Goal: Check status: Check status

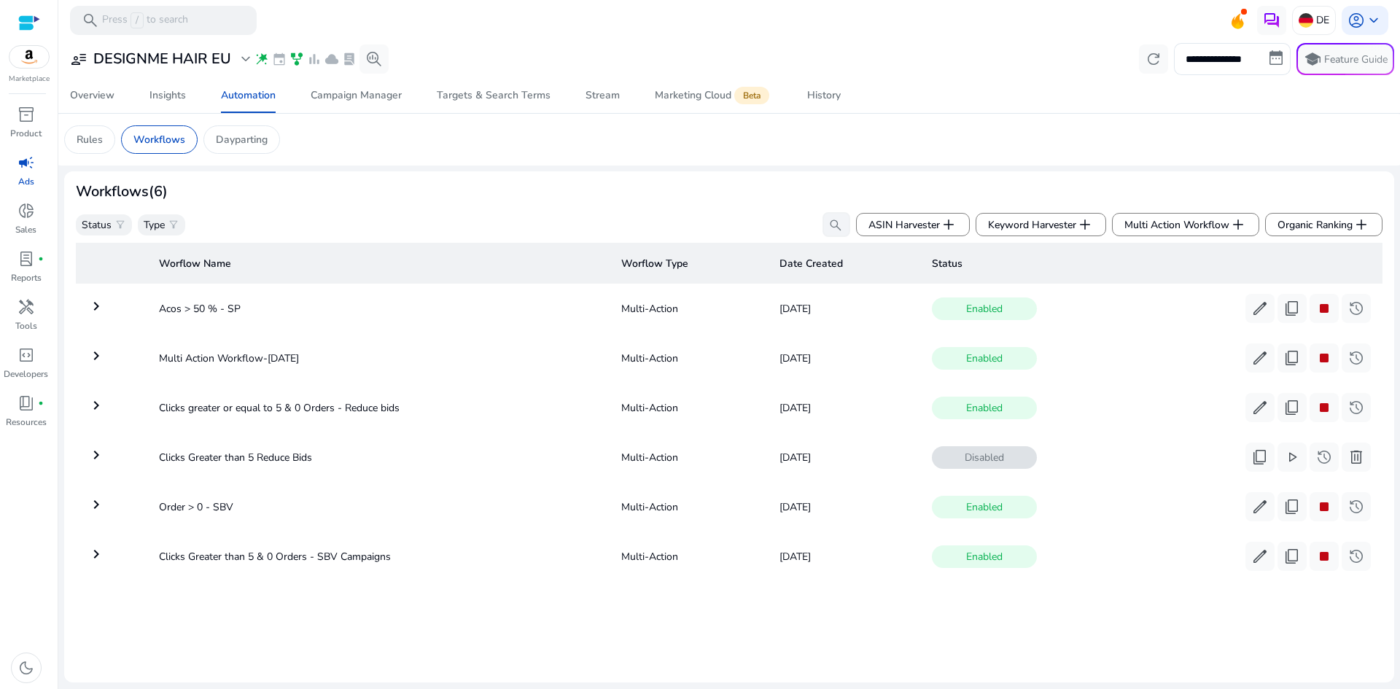
click at [1311, 4] on mat-toolbar "search Press / to search DE account_circle keyboard_arrow_down" at bounding box center [729, 20] width 1342 height 40
click at [1311, 14] on img at bounding box center [1306, 20] width 15 height 15
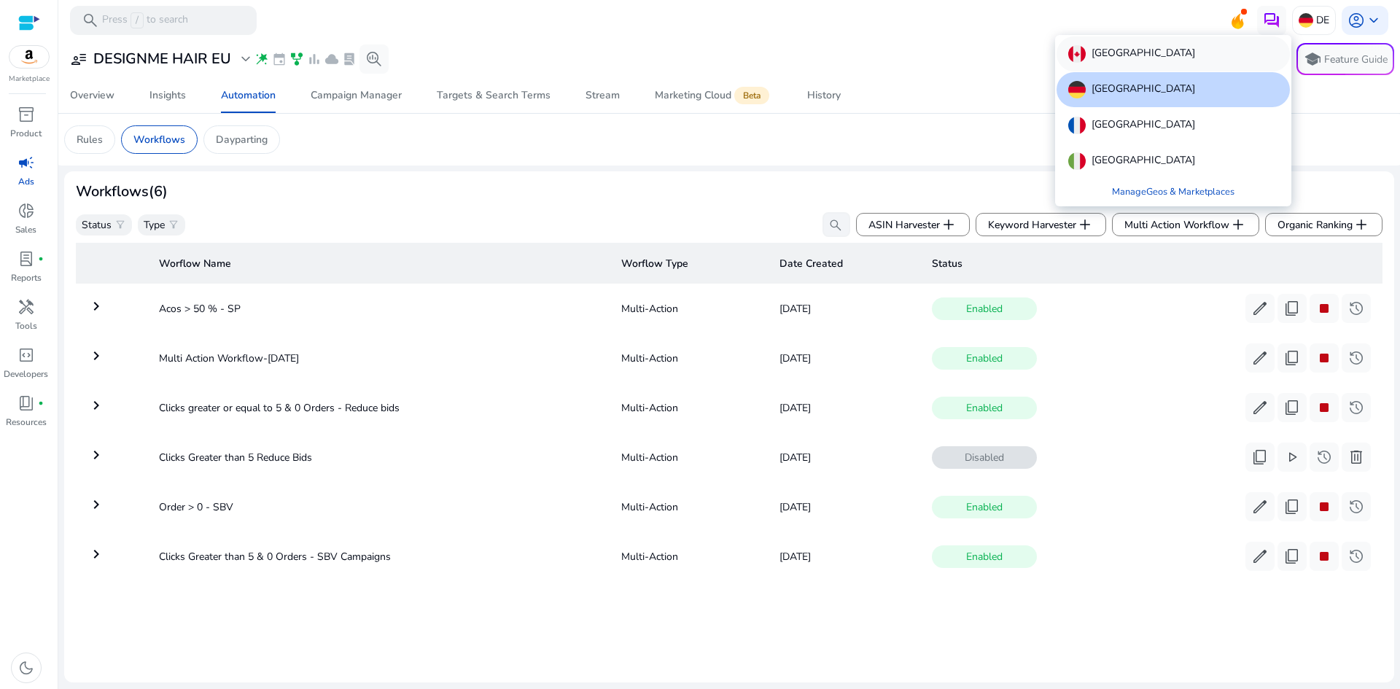
click at [1104, 55] on p "[GEOGRAPHIC_DATA]" at bounding box center [1144, 54] width 104 height 18
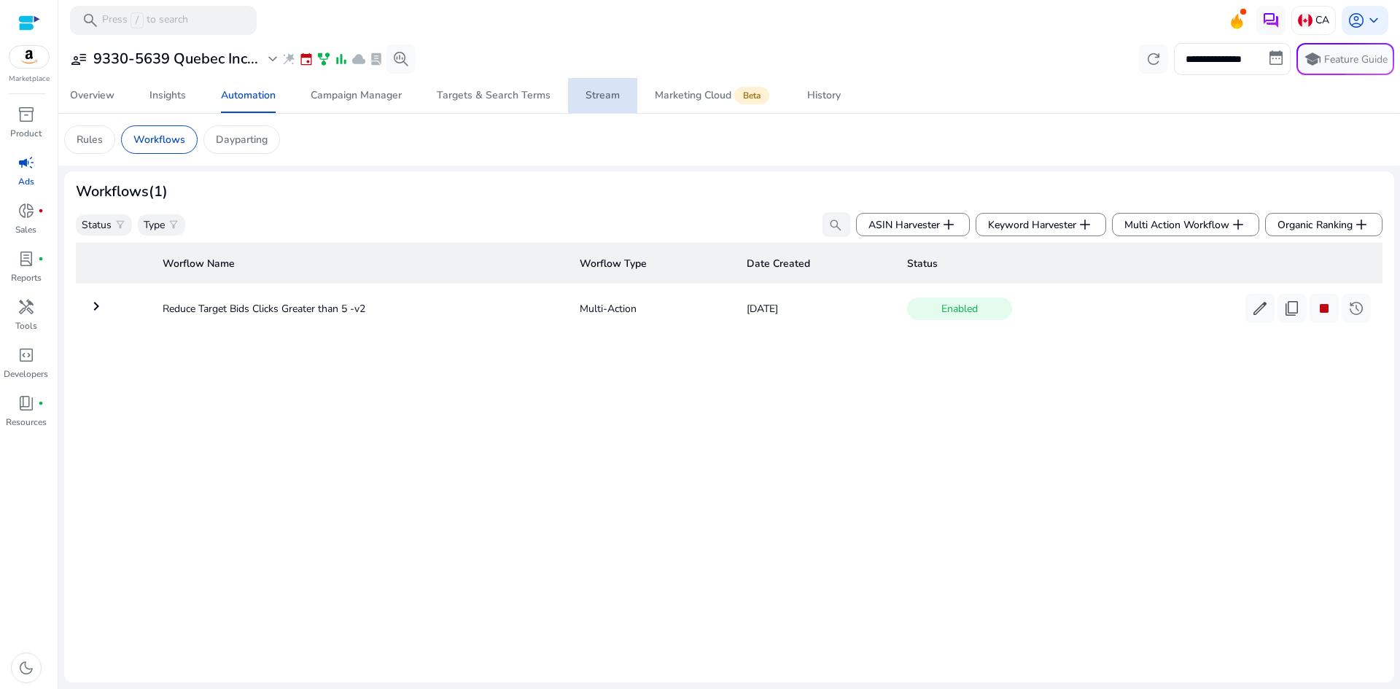
click at [600, 92] on div "Stream" at bounding box center [603, 95] width 34 height 10
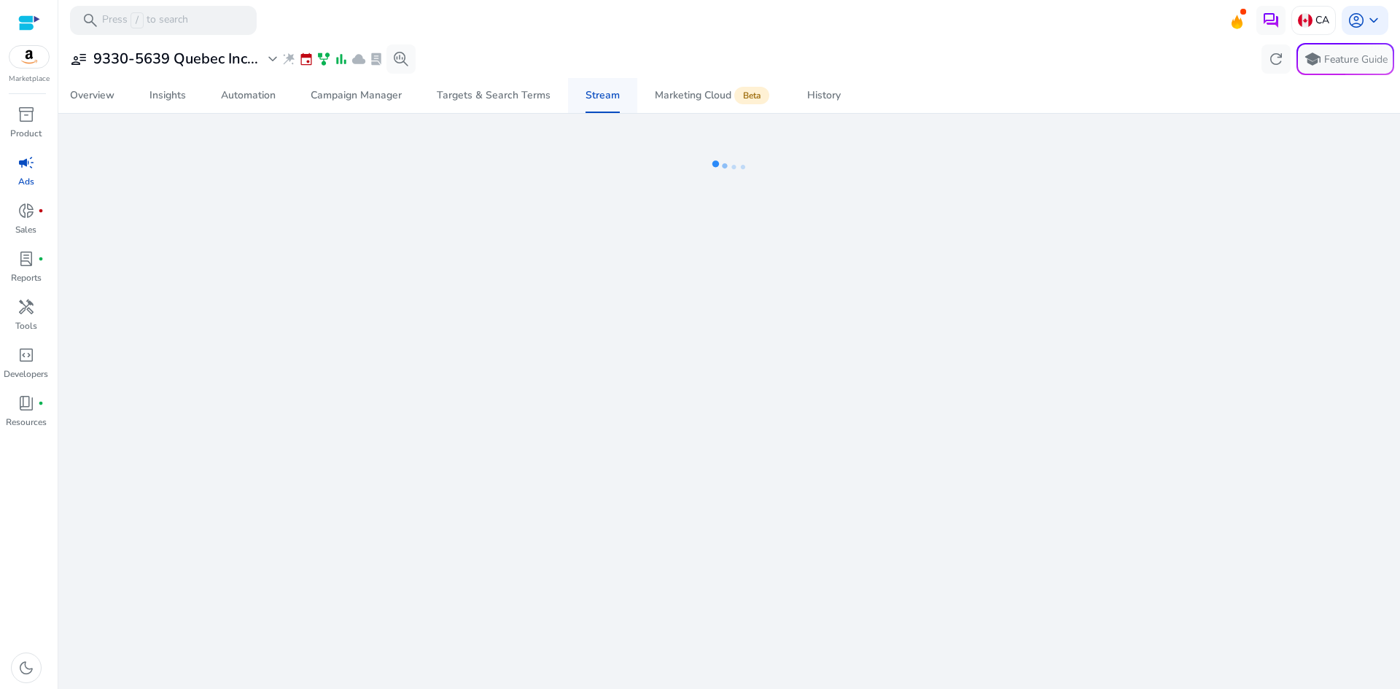
select select "*"
select select "**"
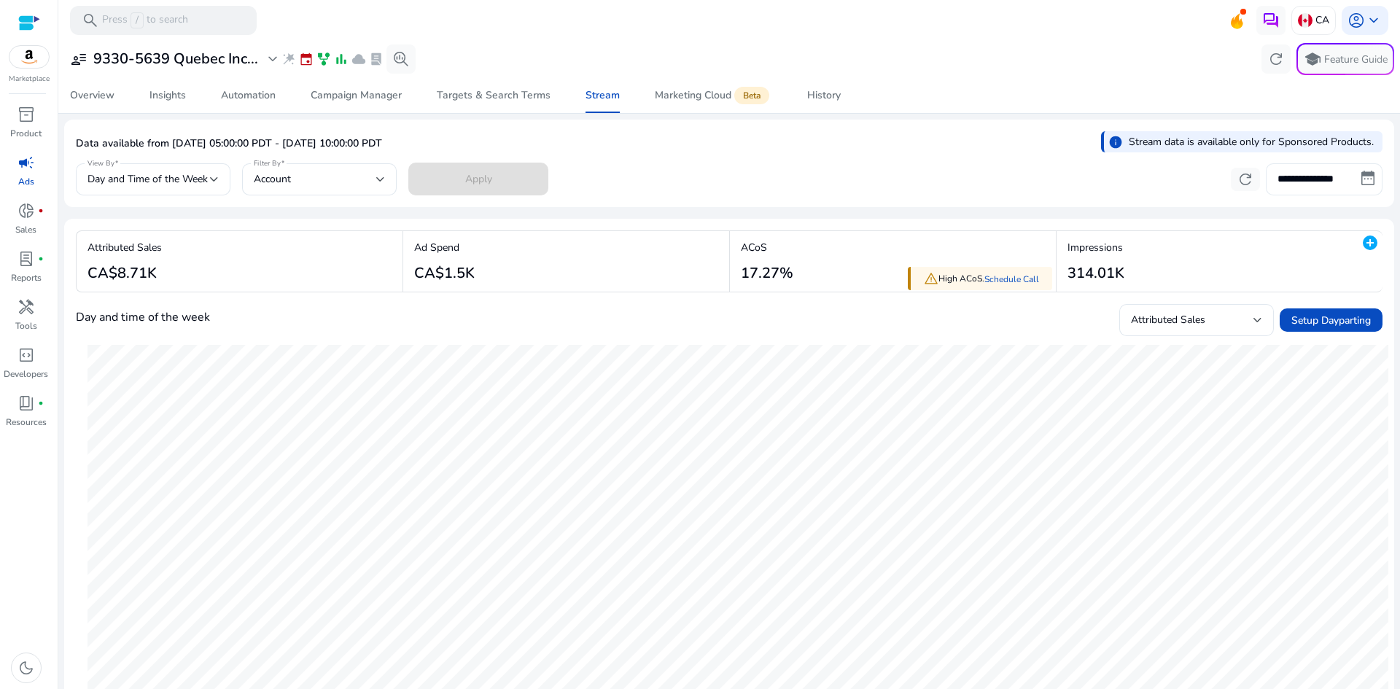
click at [1305, 187] on input "**********" at bounding box center [1324, 179] width 117 height 32
select select "*"
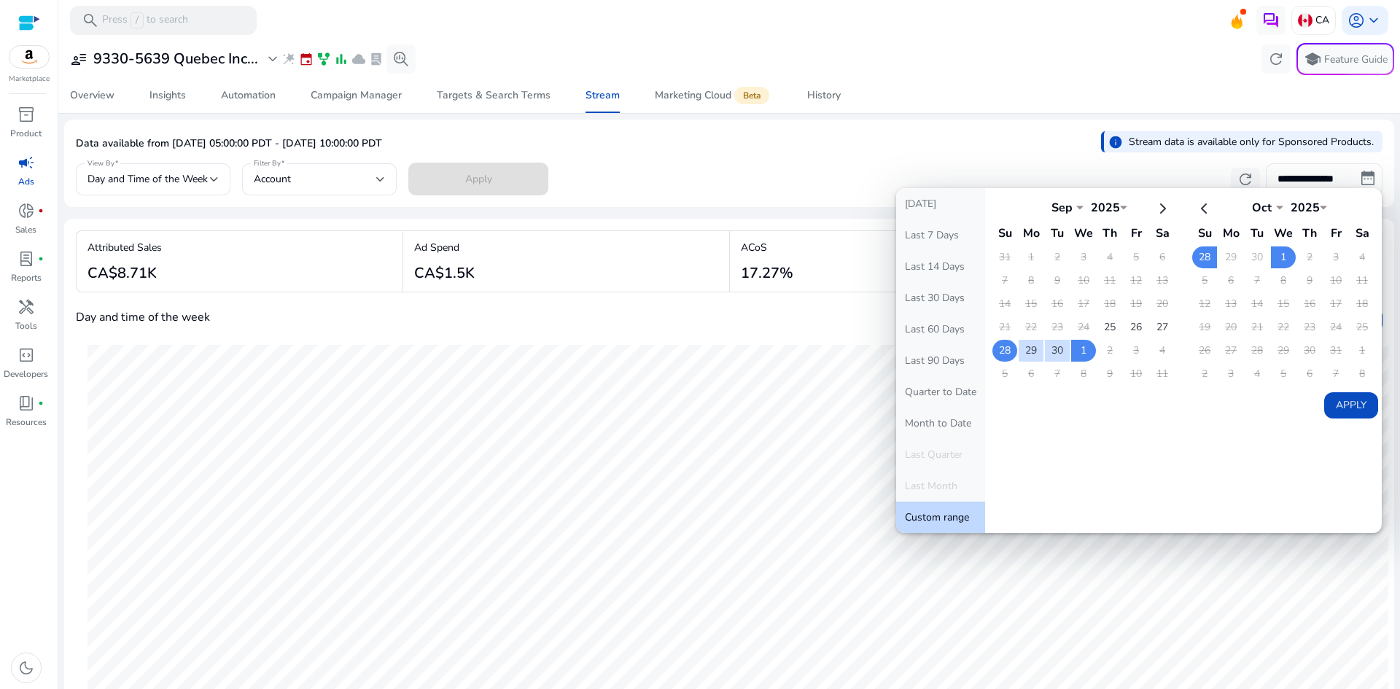
click at [1001, 352] on td "28" at bounding box center [1005, 351] width 25 height 22
click at [1108, 325] on td "25" at bounding box center [1110, 328] width 25 height 22
click at [1053, 351] on td "30" at bounding box center [1057, 351] width 25 height 22
click at [1106, 331] on td "25" at bounding box center [1110, 328] width 25 height 22
click at [1280, 254] on td "1" at bounding box center [1283, 257] width 25 height 22
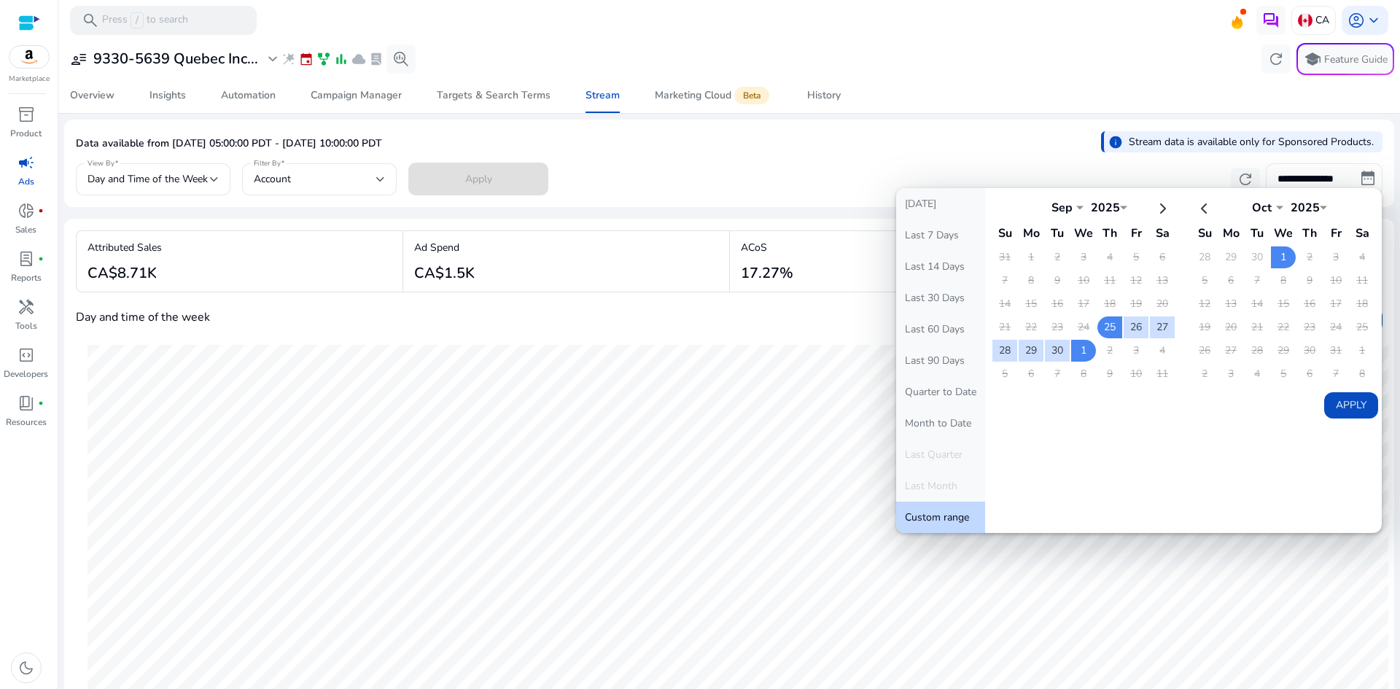
click at [1351, 413] on button "Apply" at bounding box center [1351, 405] width 54 height 26
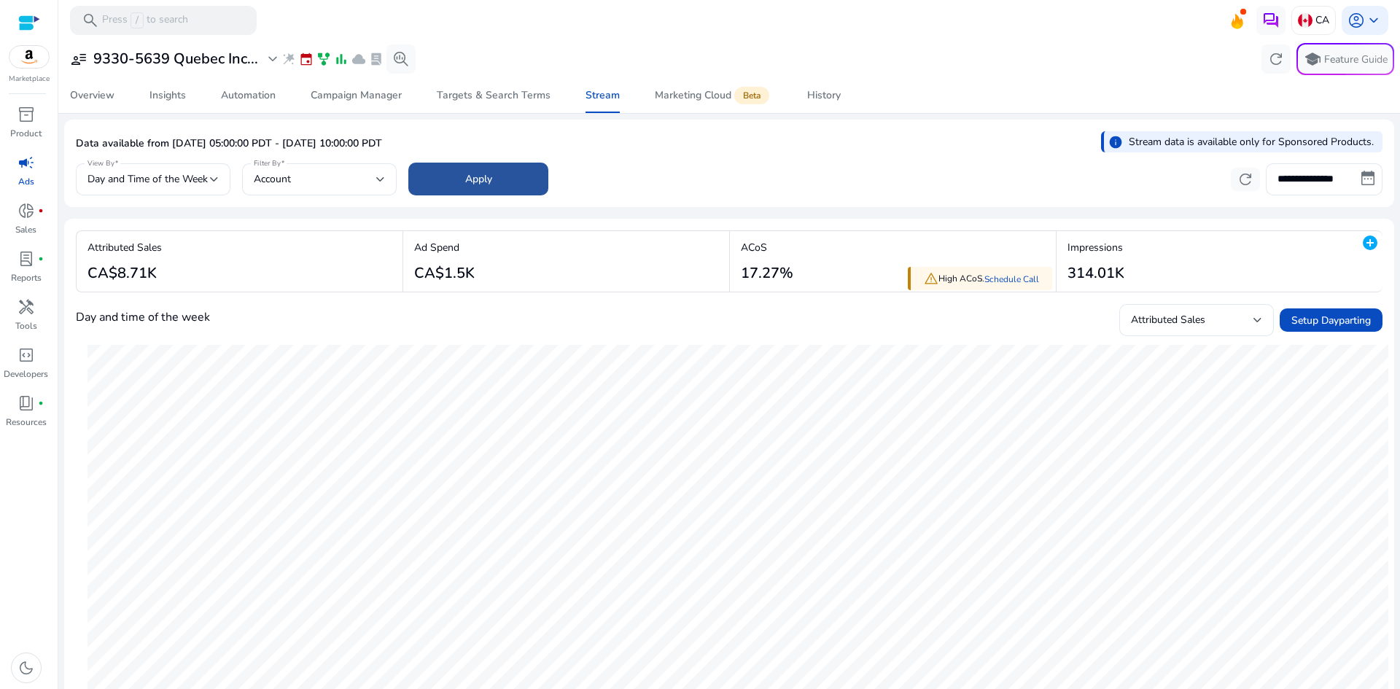
click at [478, 168] on span at bounding box center [478, 179] width 140 height 35
click at [1316, 176] on input "**********" at bounding box center [1324, 179] width 117 height 32
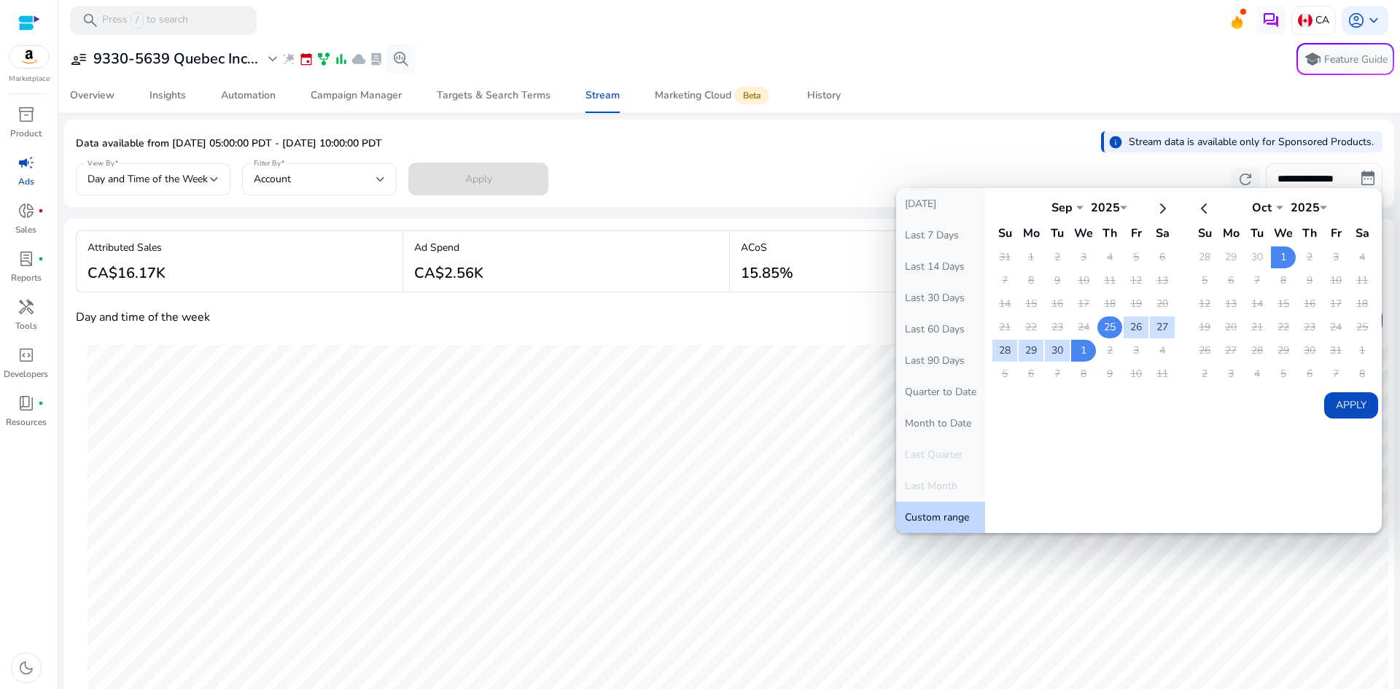
click at [1111, 327] on td "25" at bounding box center [1110, 328] width 25 height 22
click at [1076, 353] on td "1" at bounding box center [1083, 351] width 25 height 22
click at [1348, 403] on button "Apply" at bounding box center [1351, 405] width 54 height 26
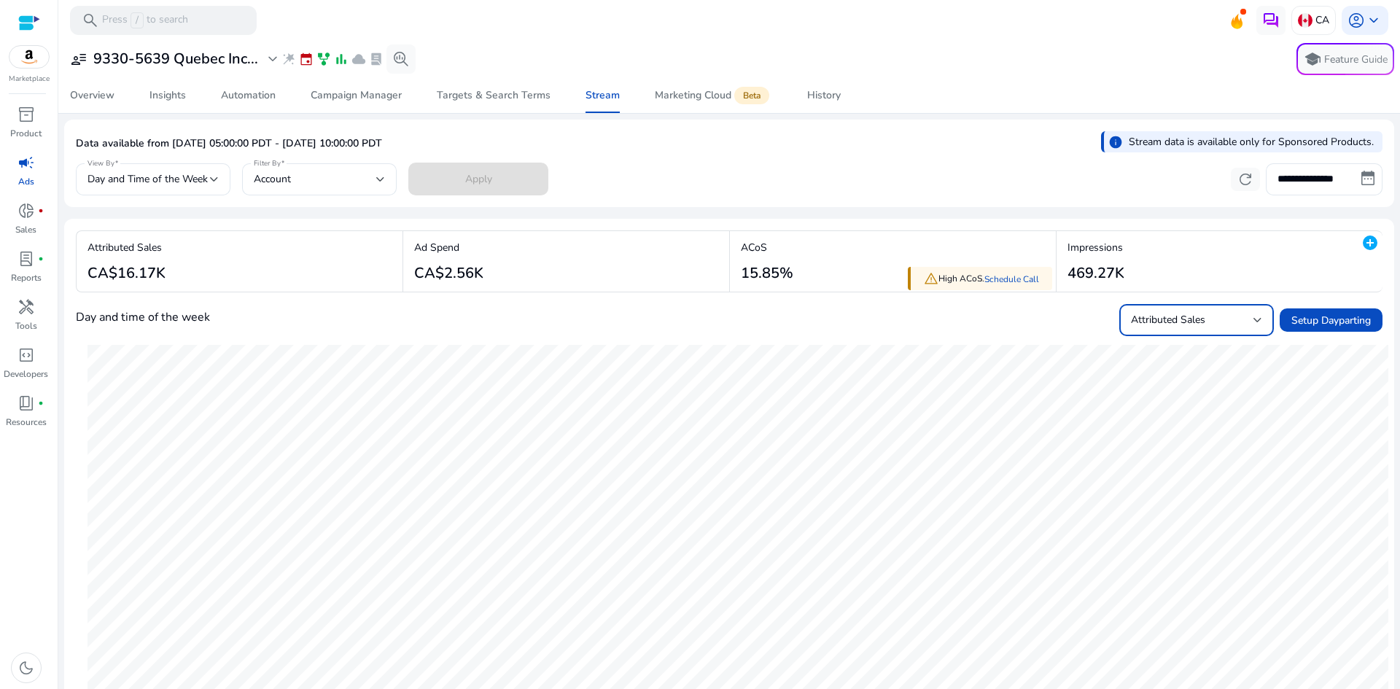
click at [1186, 312] on div "Attributed Sales" at bounding box center [1192, 320] width 123 height 16
click at [1157, 502] on span "Orders" at bounding box center [1188, 500] width 131 height 16
click at [1284, 182] on input "**********" at bounding box center [1324, 179] width 117 height 32
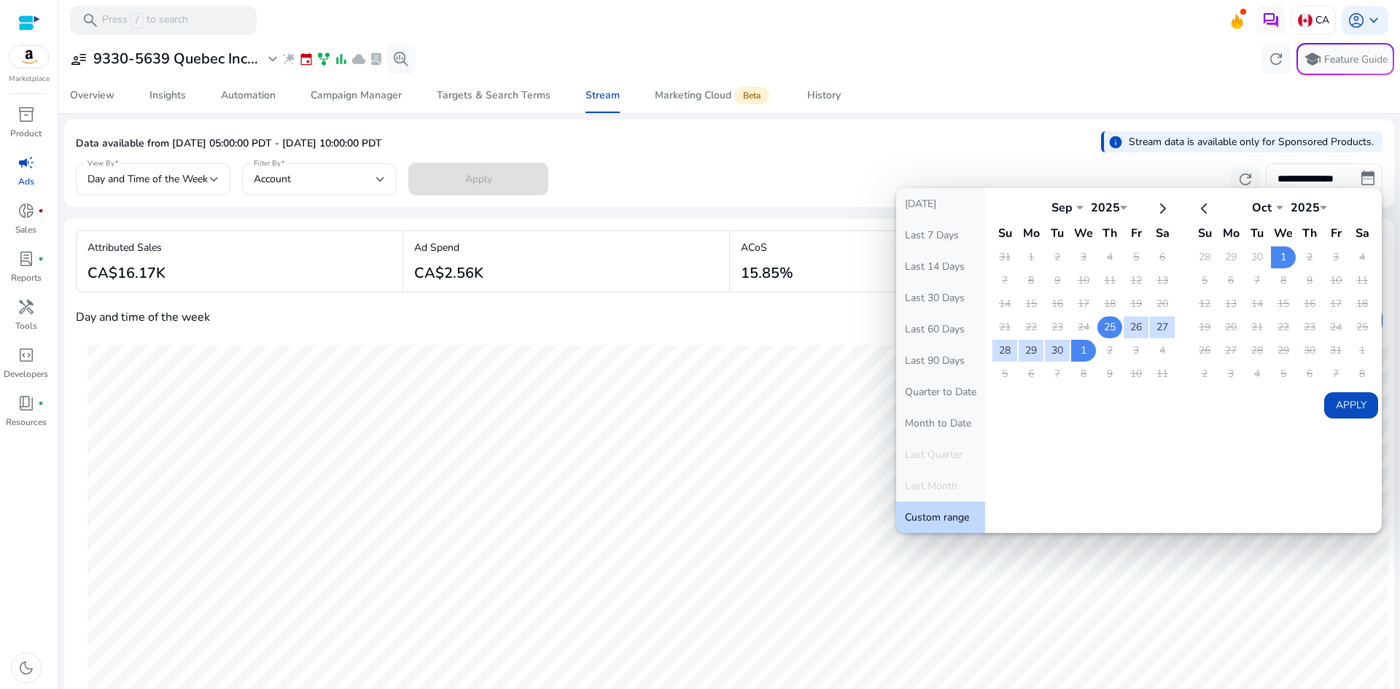
click at [1104, 334] on td "25" at bounding box center [1110, 328] width 25 height 22
click at [1056, 350] on td "30" at bounding box center [1057, 351] width 25 height 22
click at [1335, 404] on button "Apply" at bounding box center [1351, 405] width 54 height 26
type input "**********"
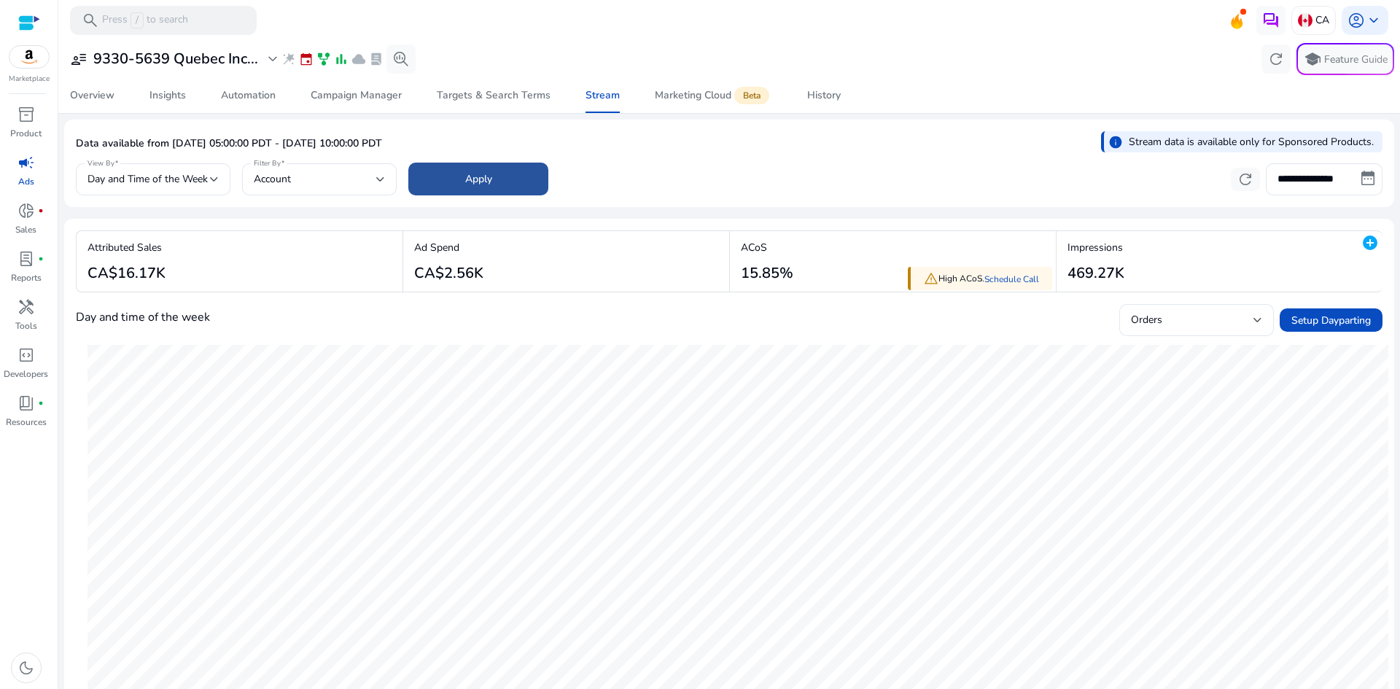
click at [473, 181] on span "Apply" at bounding box center [478, 178] width 27 height 15
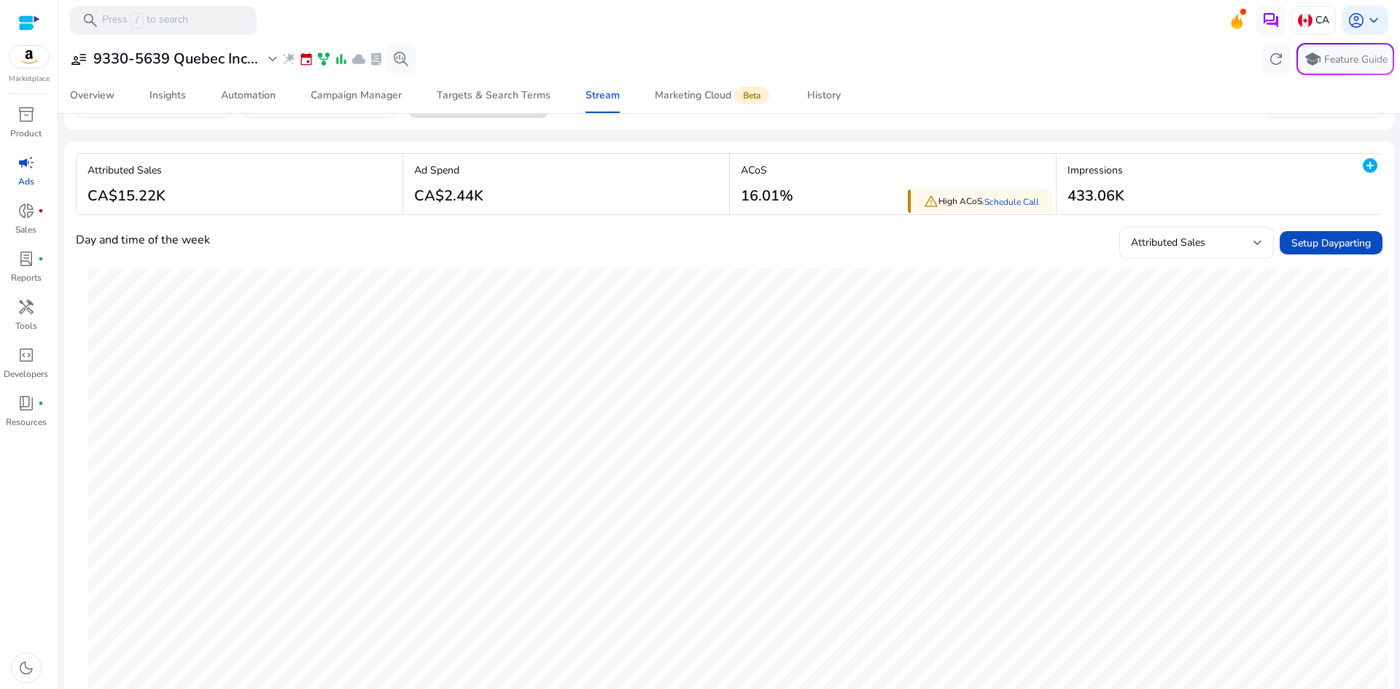
scroll to position [73, 0]
click at [1192, 252] on span "Attributed Sales" at bounding box center [1168, 247] width 74 height 14
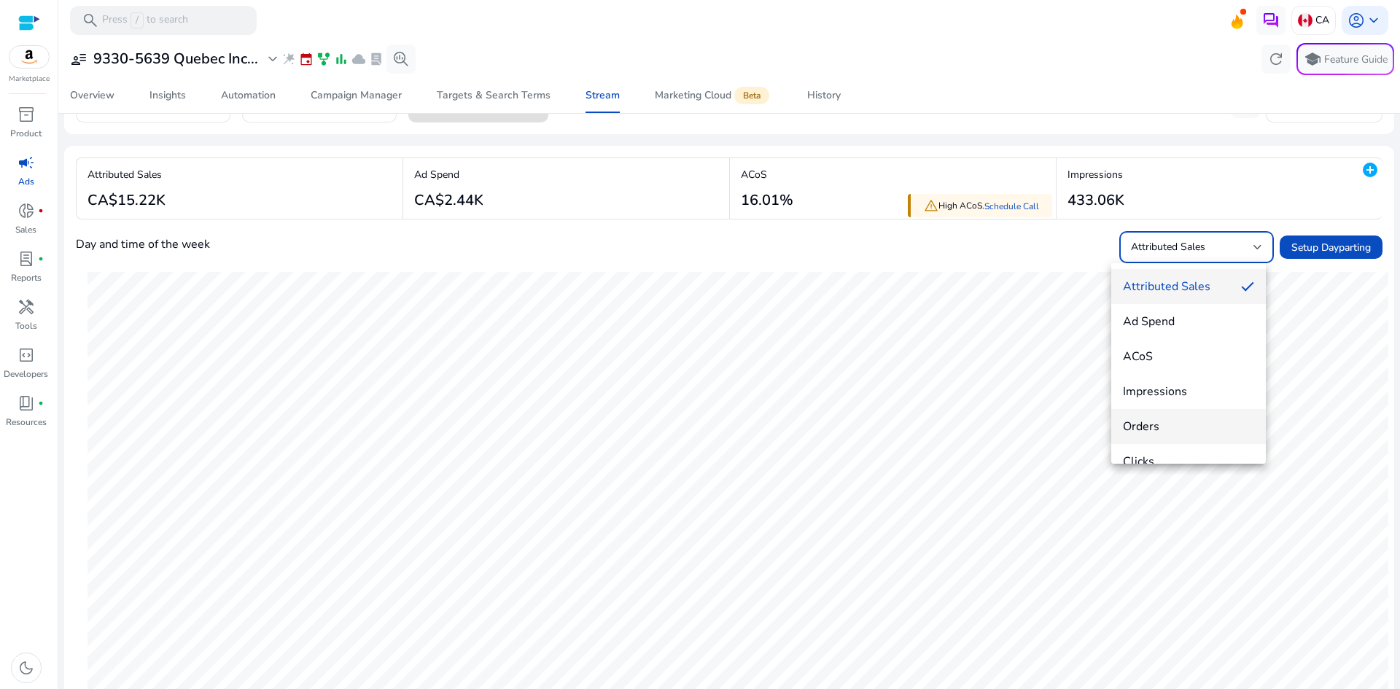
click at [1178, 435] on span "Orders" at bounding box center [1188, 427] width 131 height 16
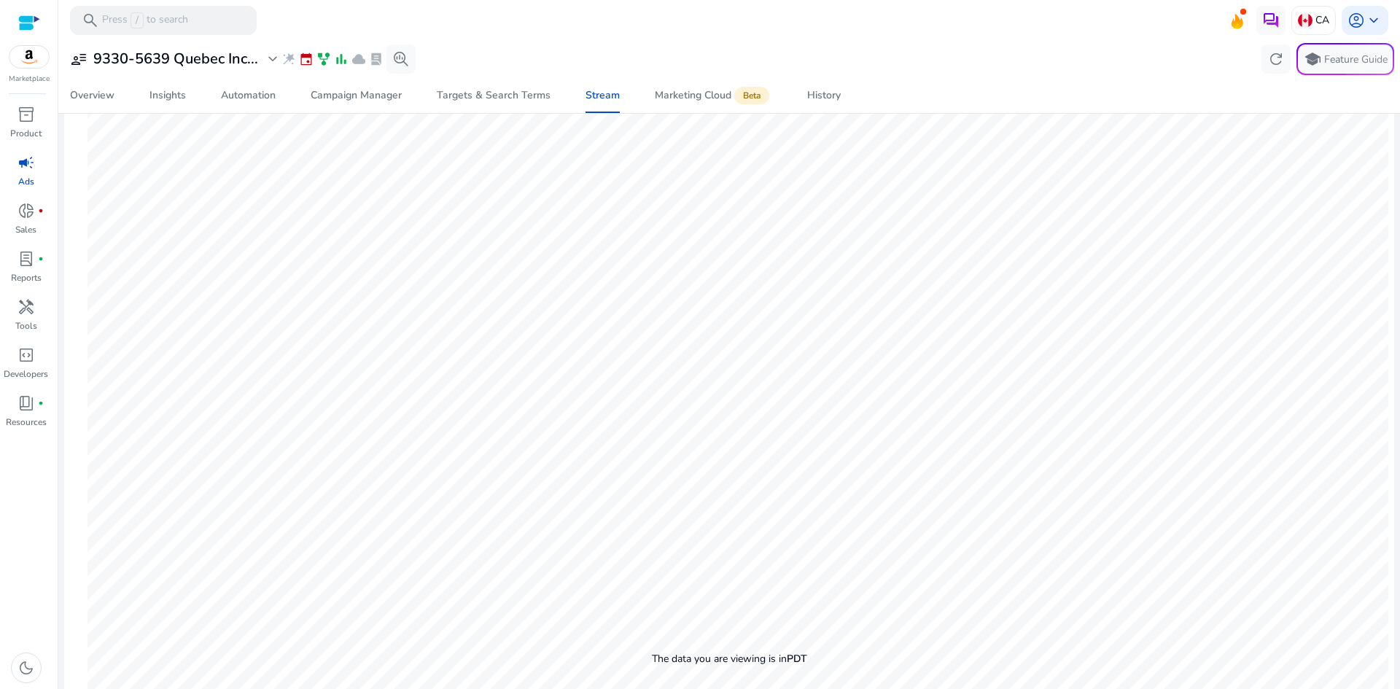
scroll to position [267, 0]
